Goal: Browse casually

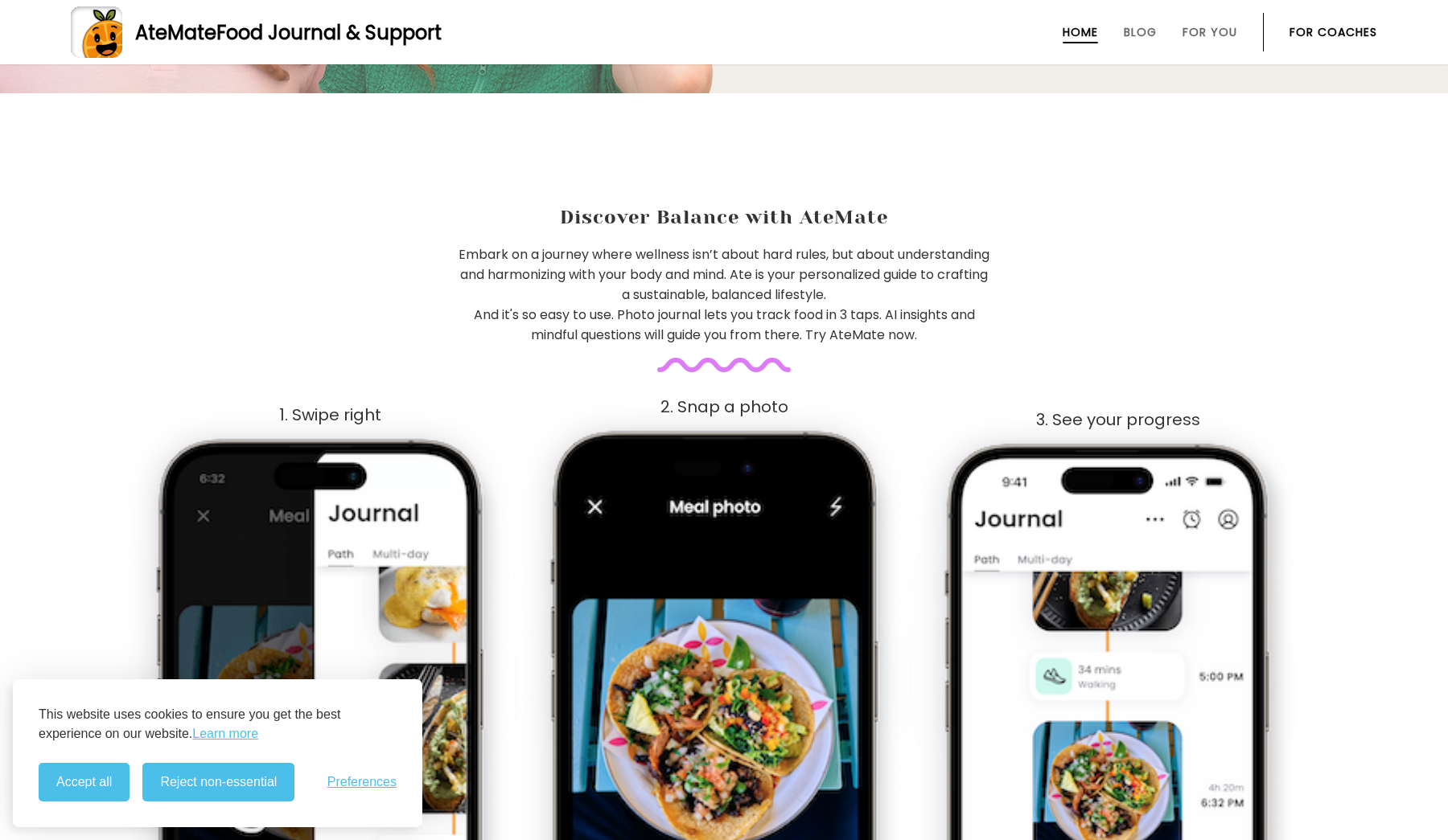
scroll to position [1083, 0]
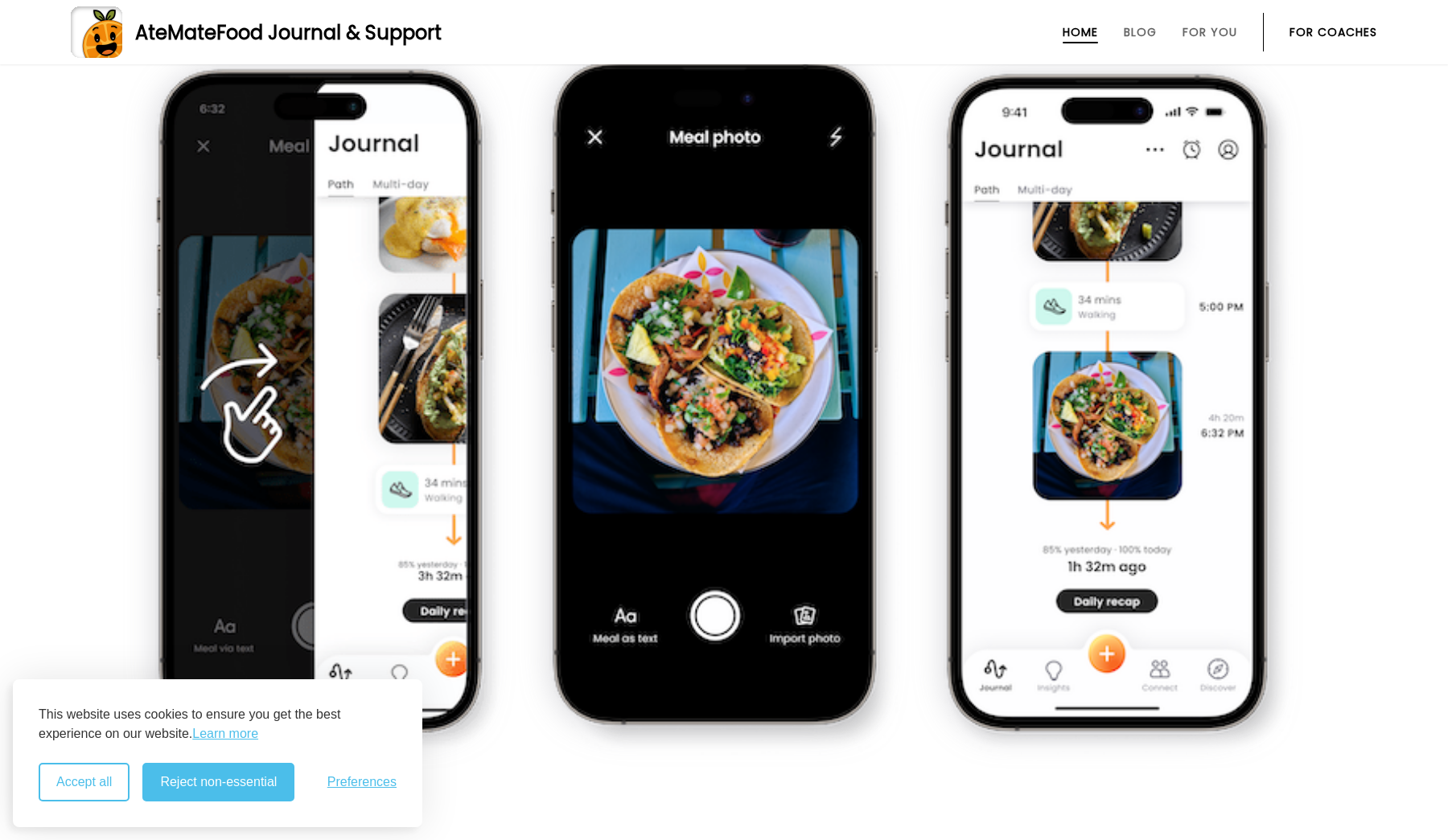
click at [104, 765] on button "Accept all" at bounding box center [83, 782] width 90 height 38
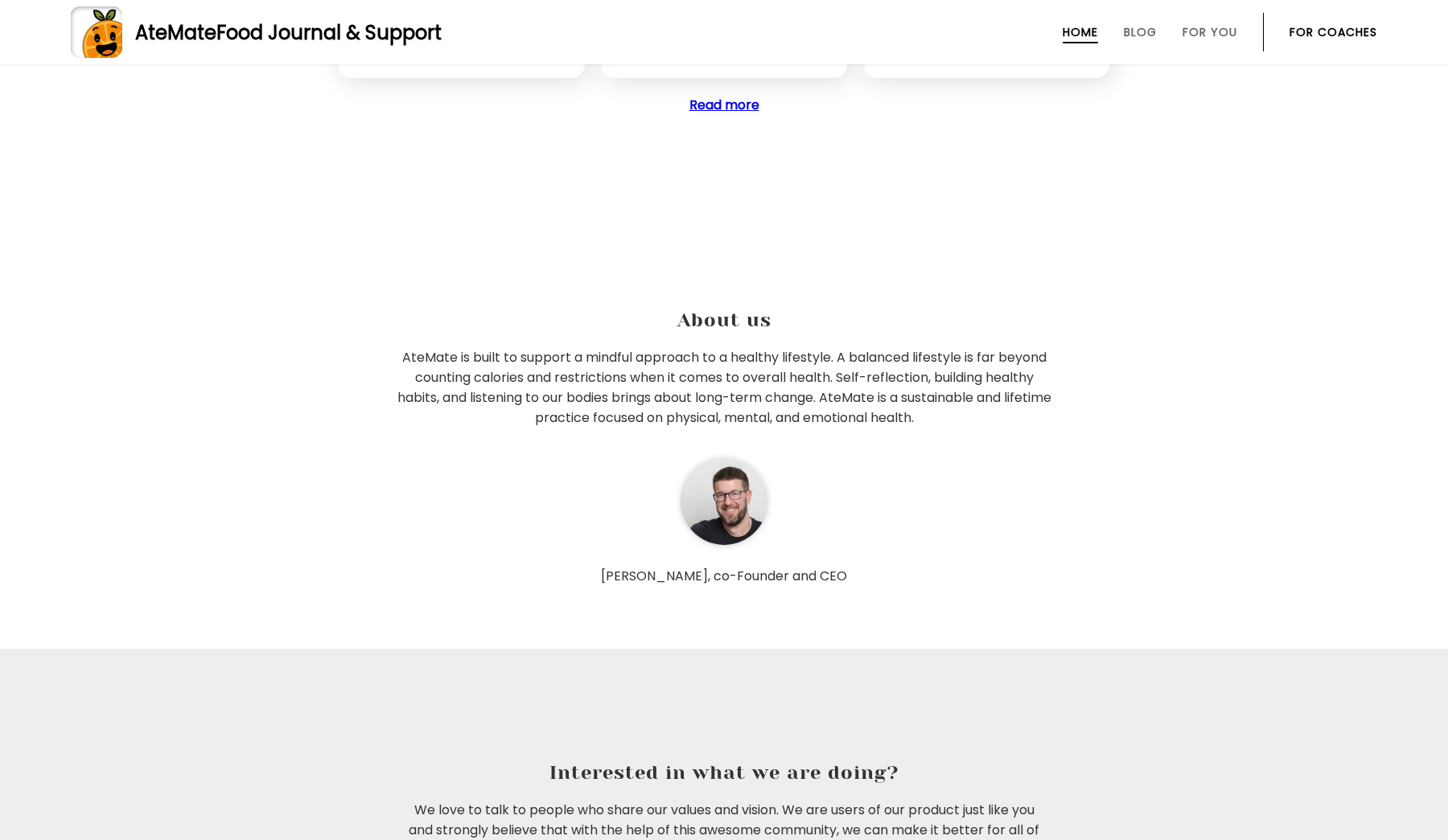
scroll to position [4711, 0]
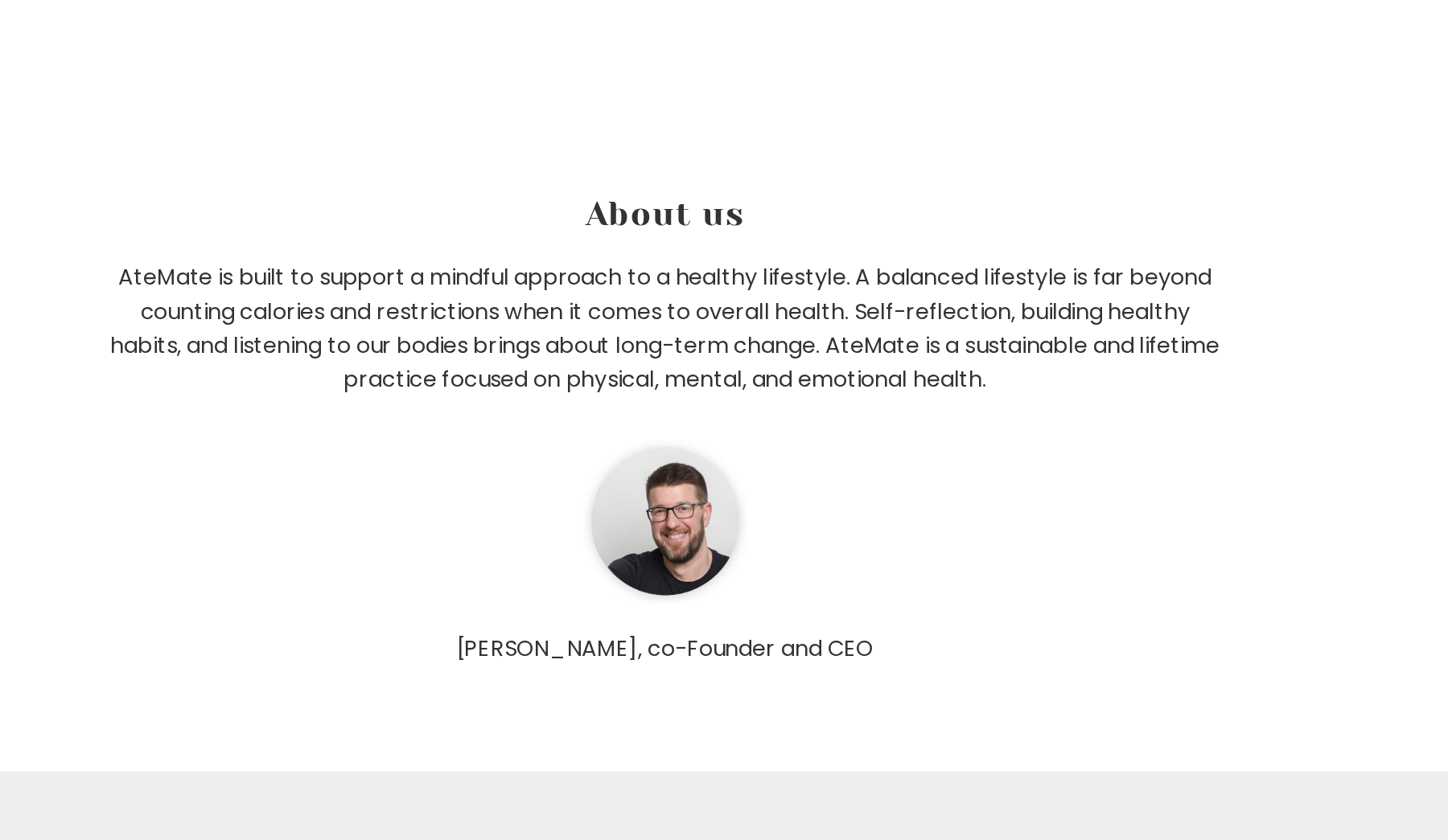
click at [675, 604] on img at bounding box center [724, 653] width 97 height 97
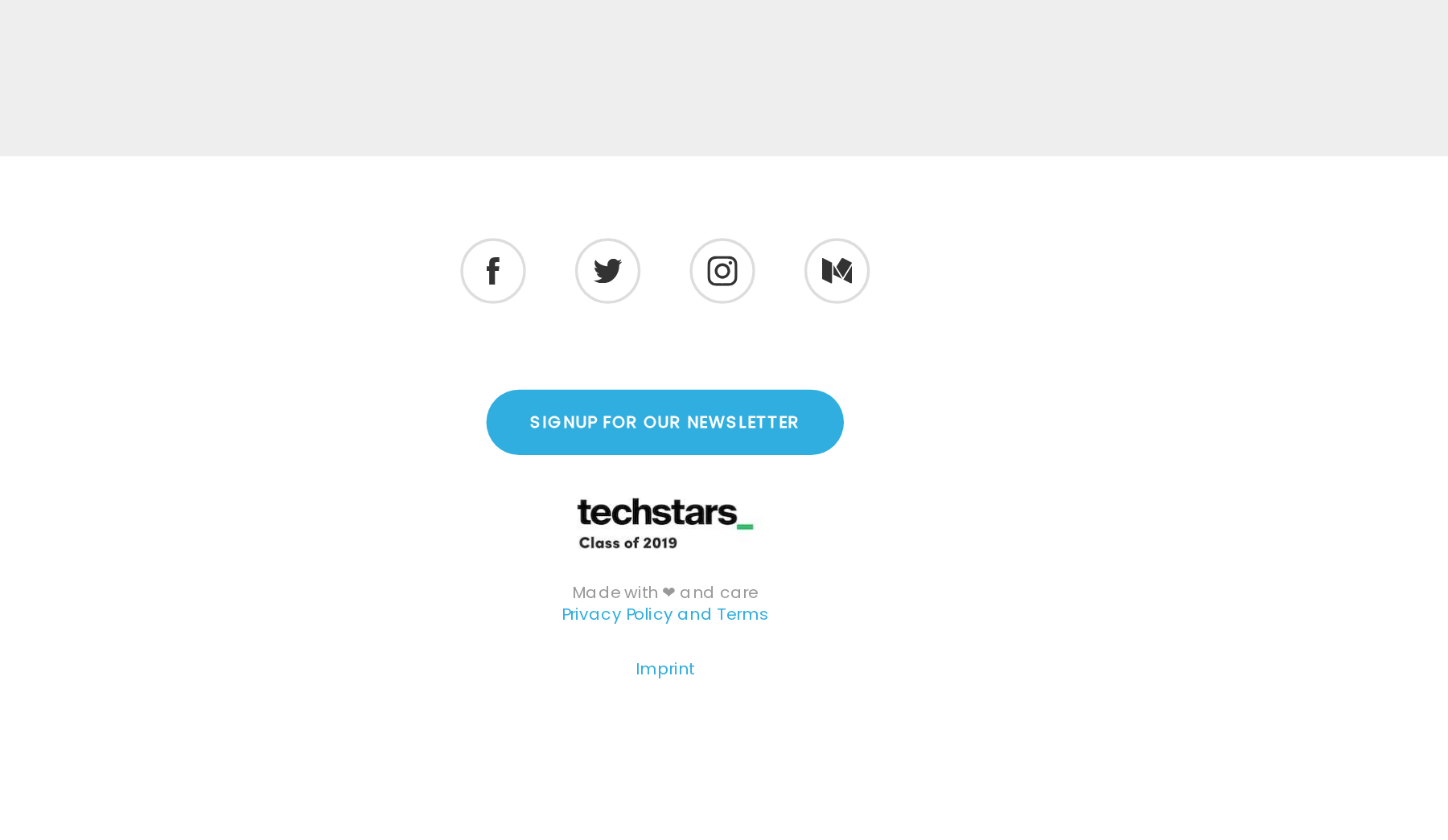
scroll to position [5455, 0]
click at [748, 495] on img at bounding box center [757, 504] width 19 height 19
click at [618, 496] on img at bounding box center [623, 504] width 9 height 17
click at [816, 497] on img at bounding box center [825, 505] width 19 height 16
